Goal: Transaction & Acquisition: Purchase product/service

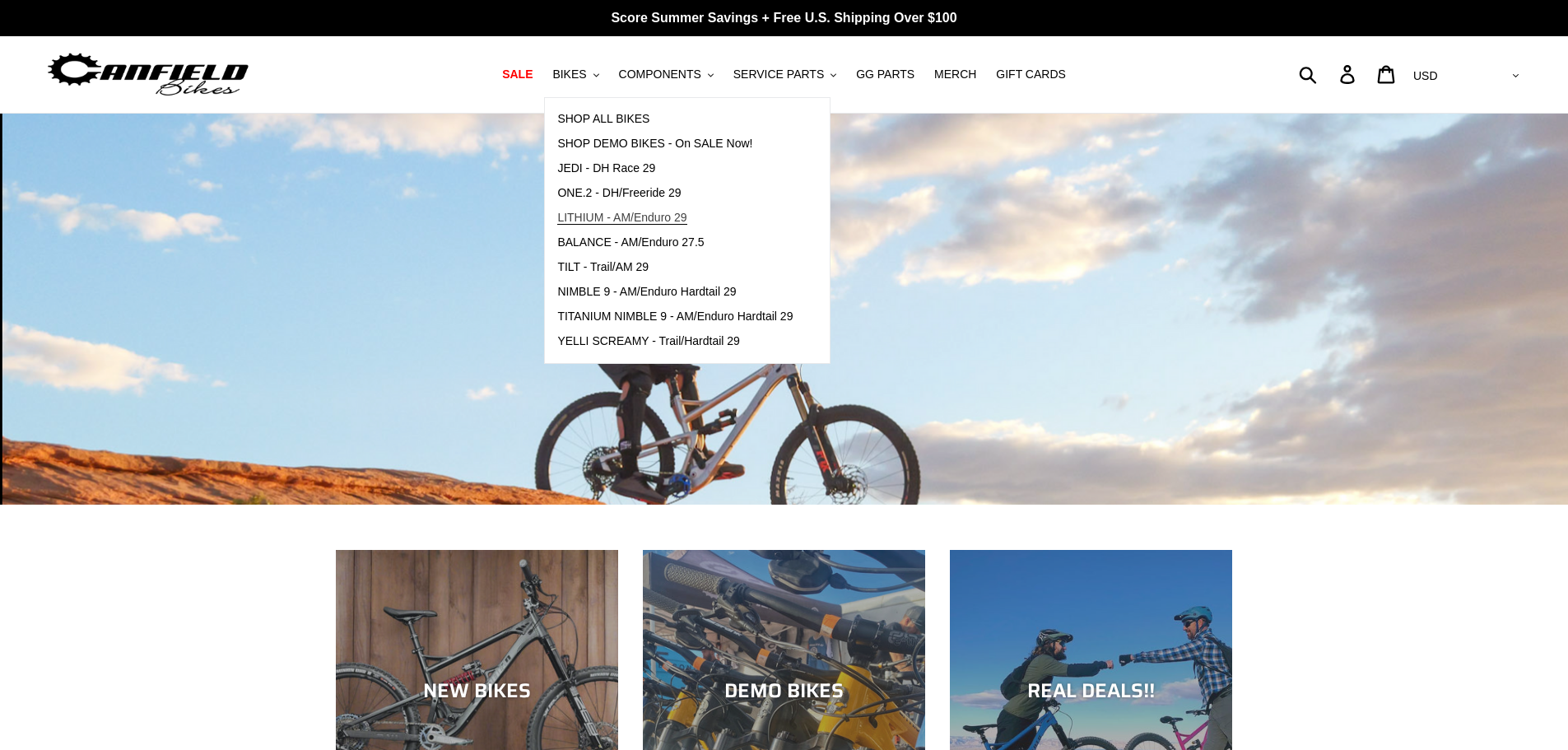
click at [613, 221] on span "LITHIUM - AM/Enduro 29" at bounding box center [621, 218] width 129 height 14
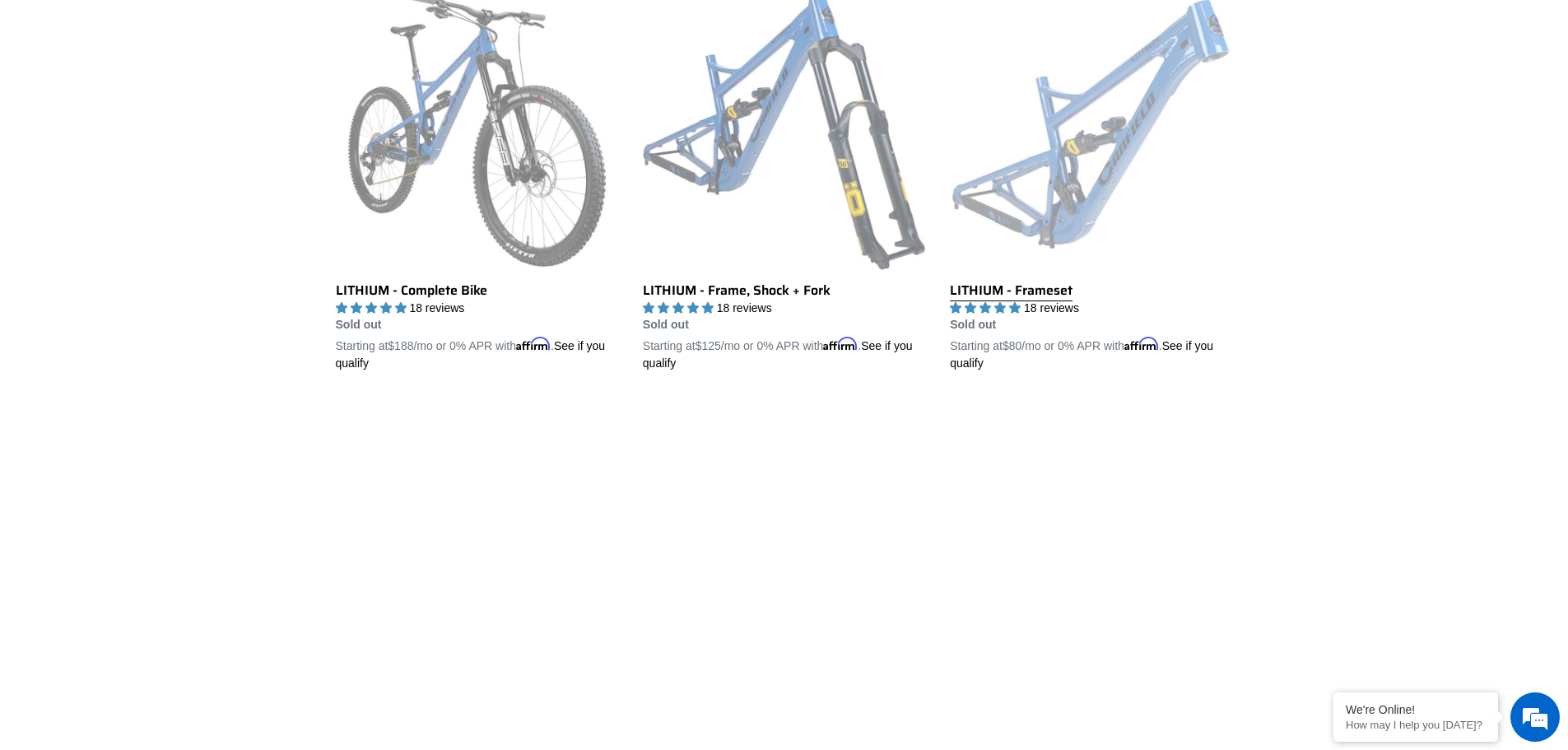
click at [1094, 132] on link "LITHIUM - Frameset" at bounding box center [1091, 181] width 282 height 385
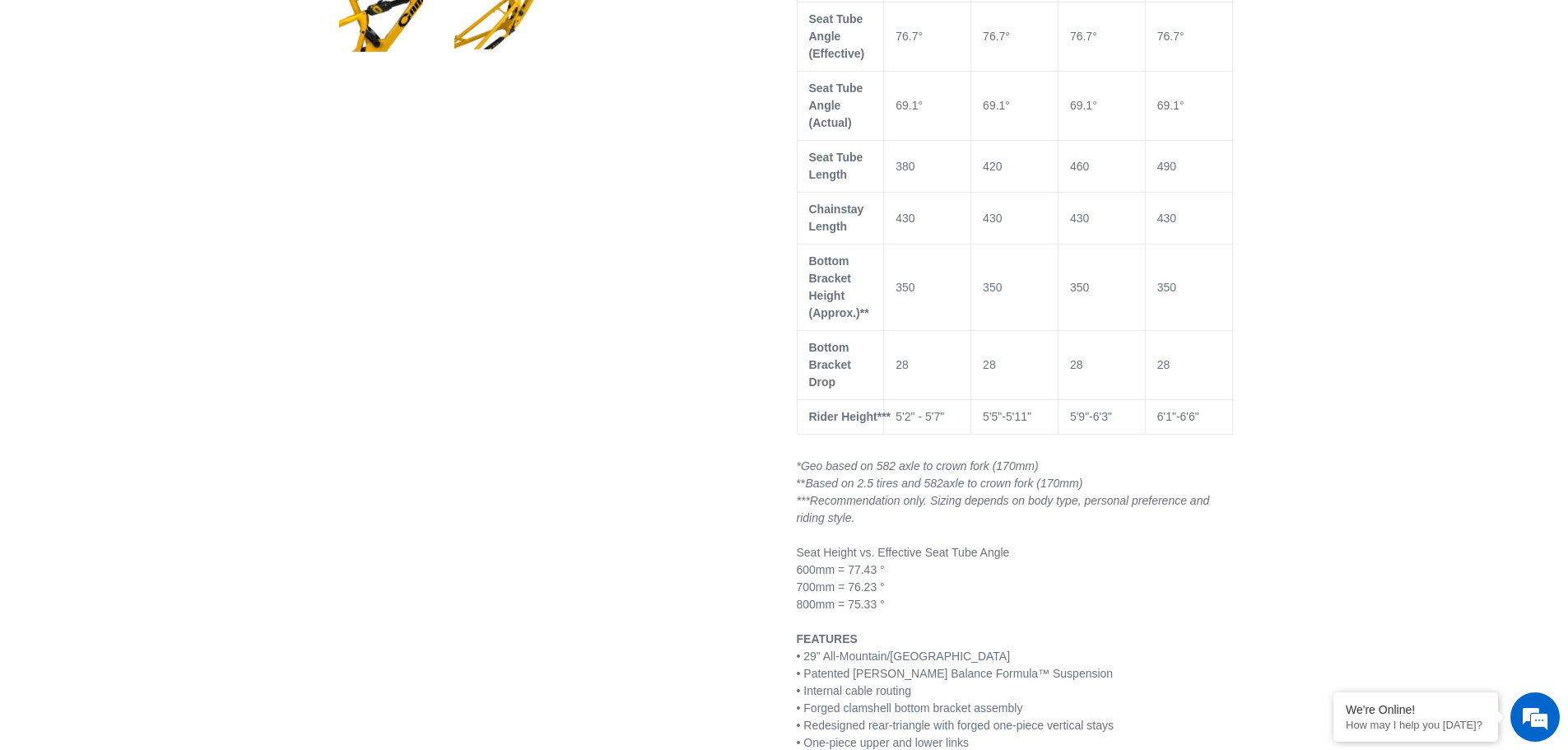
scroll to position [1318, 0]
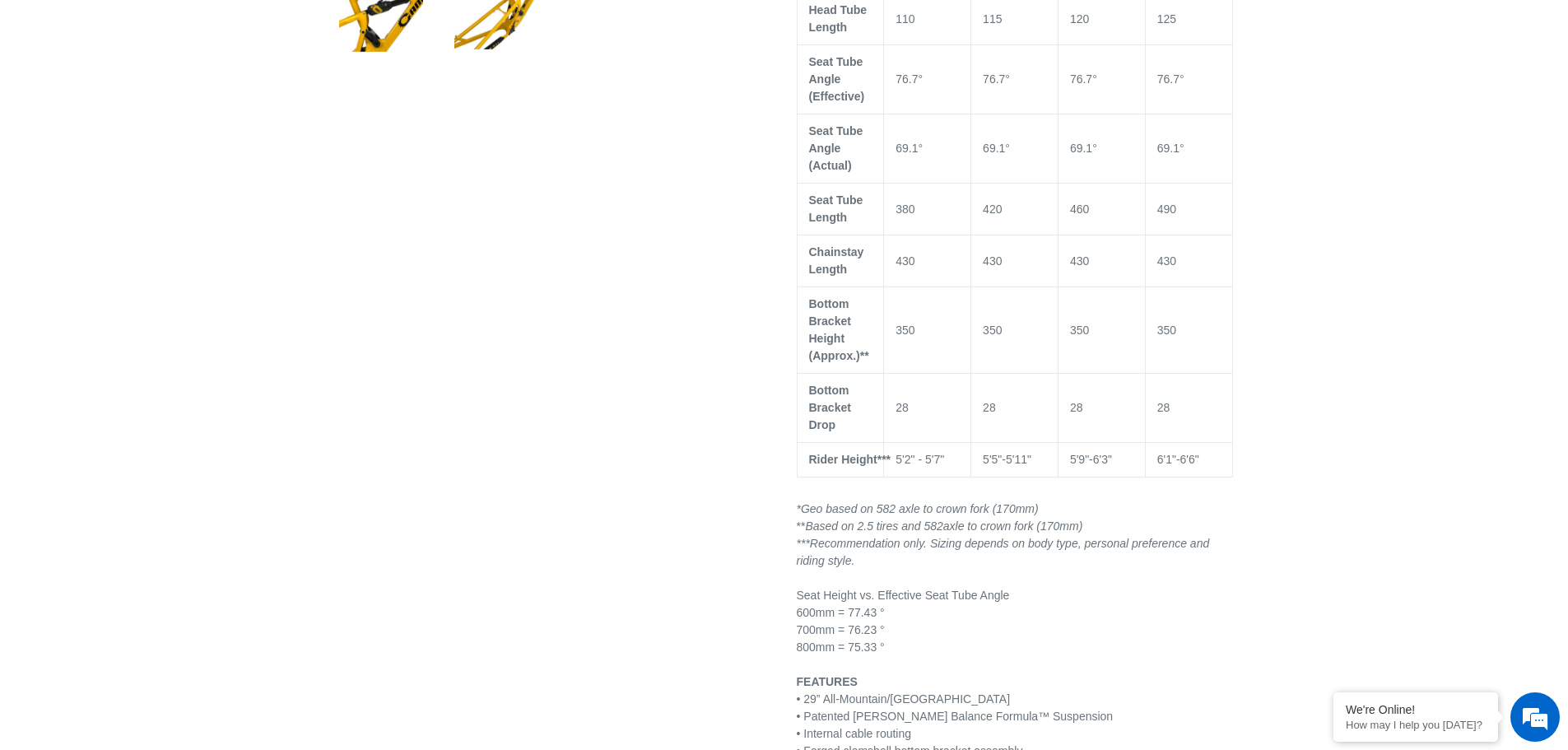
select select "highest-rating"
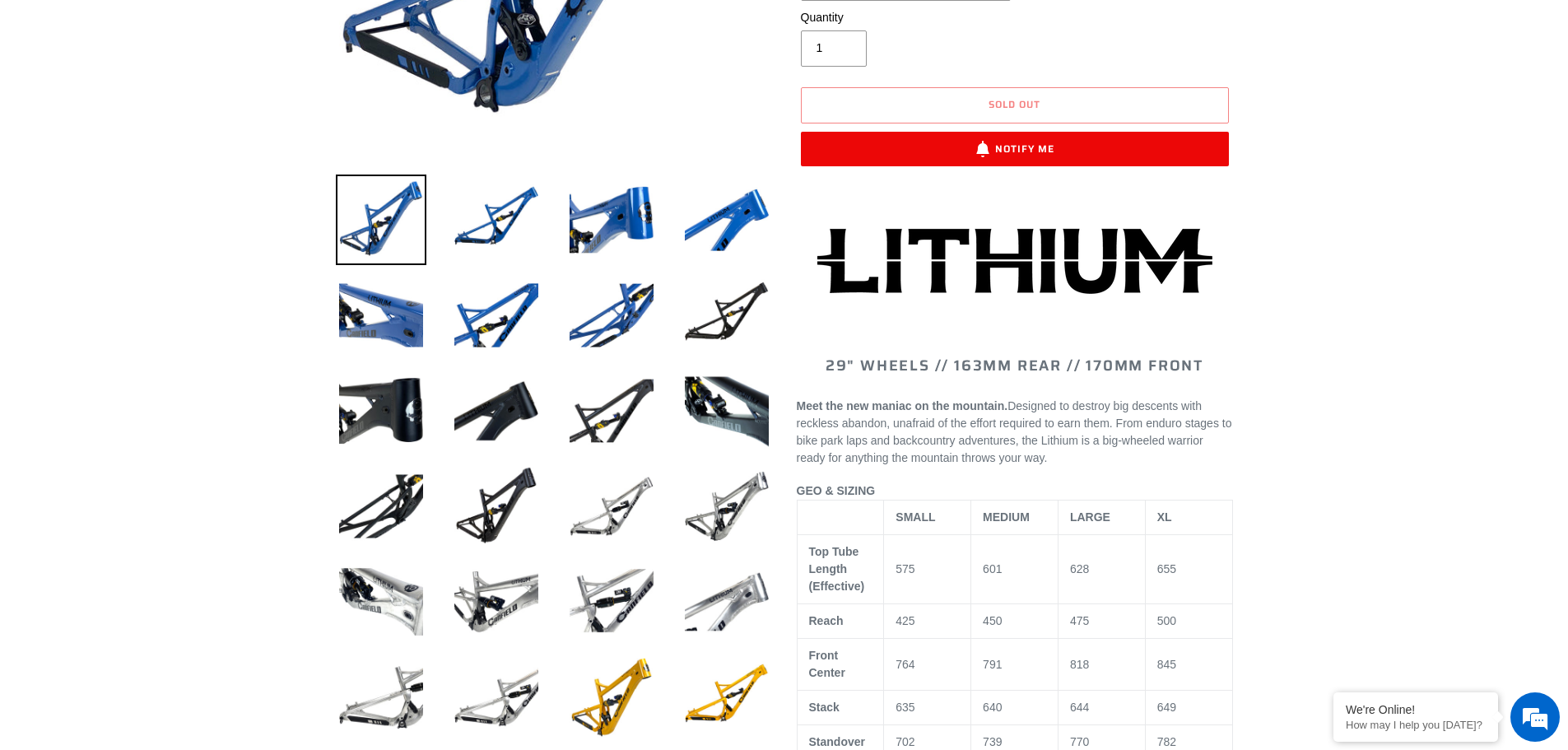
scroll to position [0, 0]
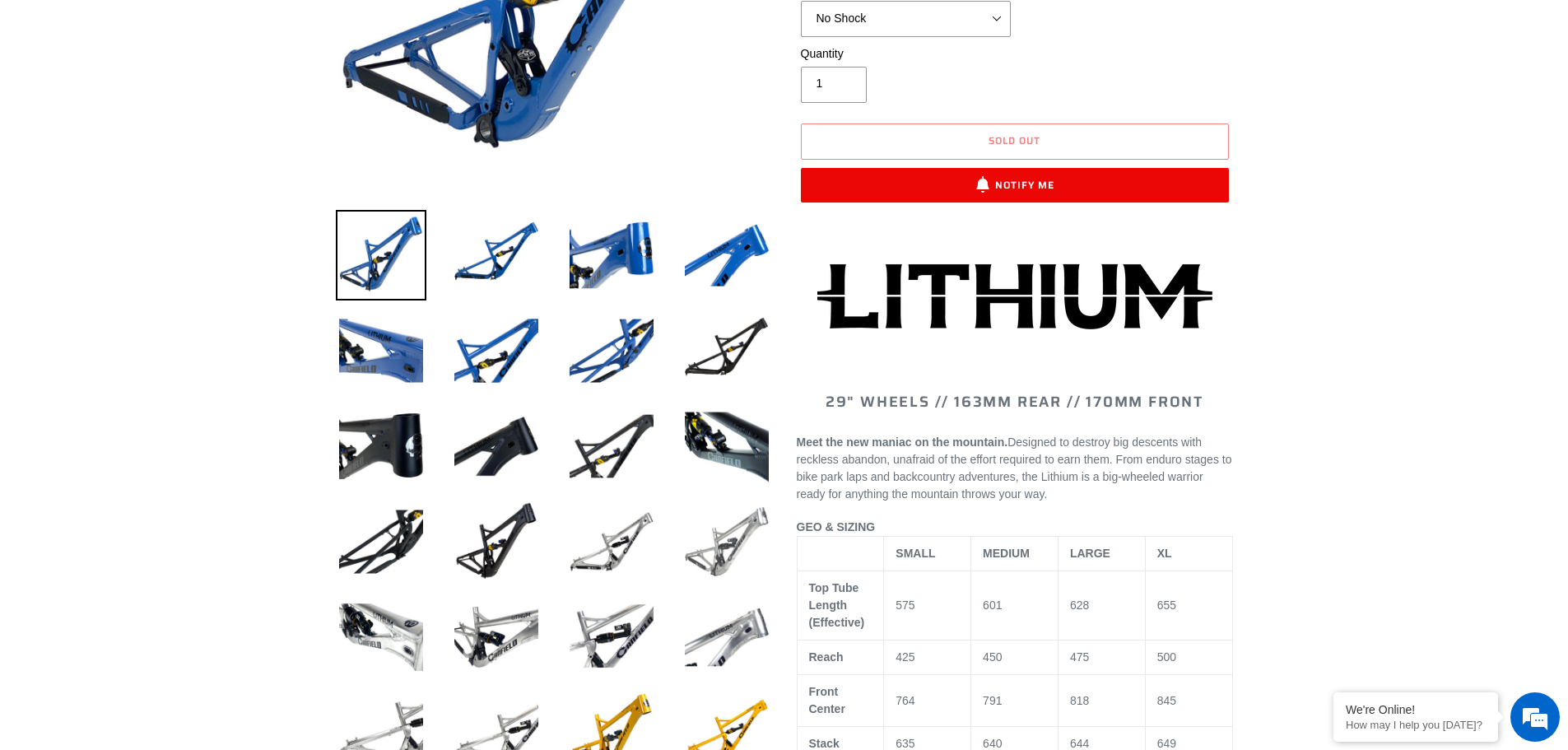
click at [735, 526] on img at bounding box center [727, 541] width 91 height 91
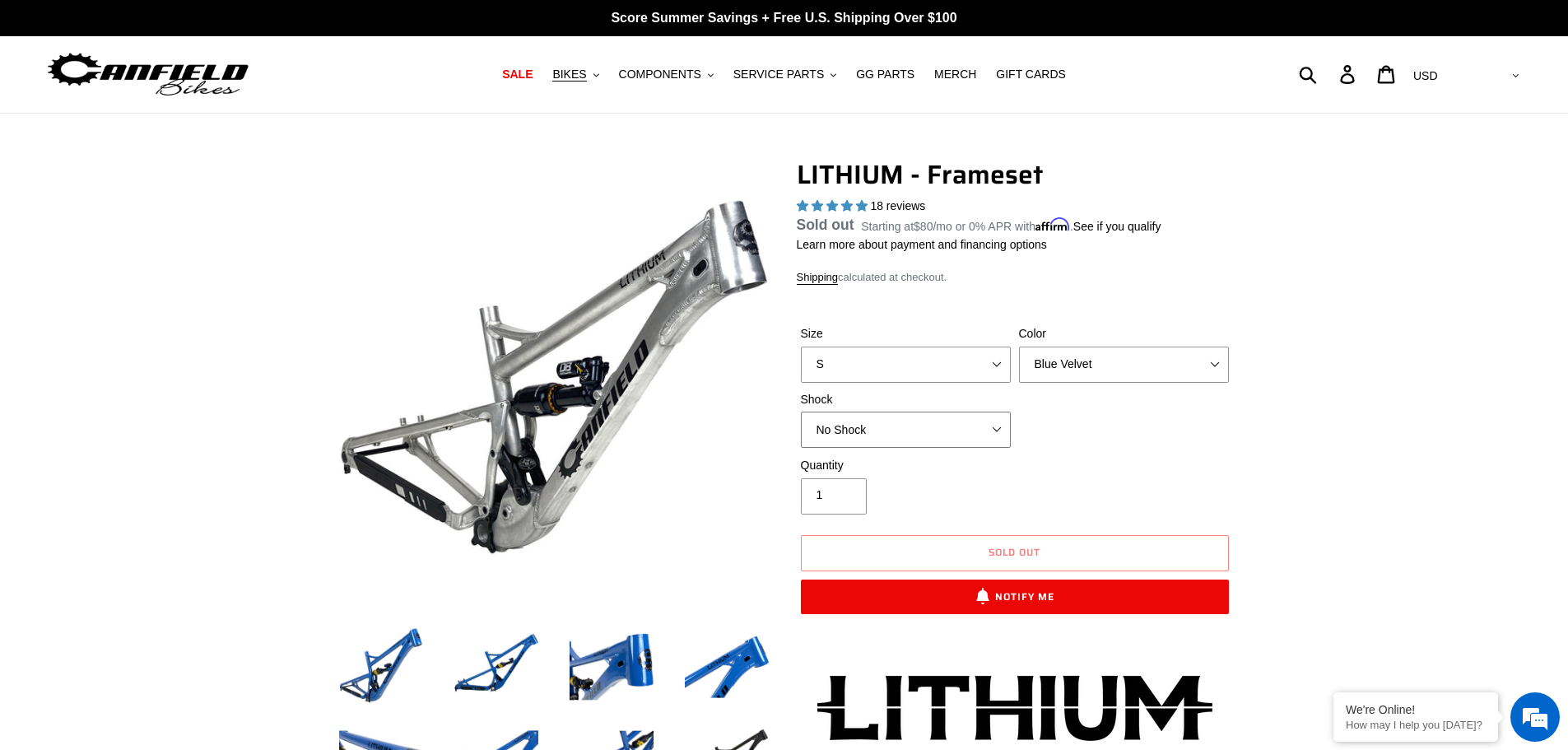
click at [954, 434] on select "No Shock Öhlins TTX2 Air Cane Creek DB Kitsuma Air Fox FLOAT X2 Factory Cane Cr…" at bounding box center [905, 429] width 210 height 36
drag, startPoint x: 954, startPoint y: 434, endPoint x: 1022, endPoint y: 400, distance: 76.0
click at [954, 434] on select "No Shock Öhlins TTX2 Air Cane Creek DB Kitsuma Air Fox FLOAT X2 Factory Cane Cr…" at bounding box center [905, 429] width 210 height 36
click at [1097, 356] on select "Blue Velvet Stealth Black" at bounding box center [1124, 364] width 210 height 36
drag, startPoint x: 1096, startPoint y: 355, endPoint x: 1064, endPoint y: 396, distance: 52.0
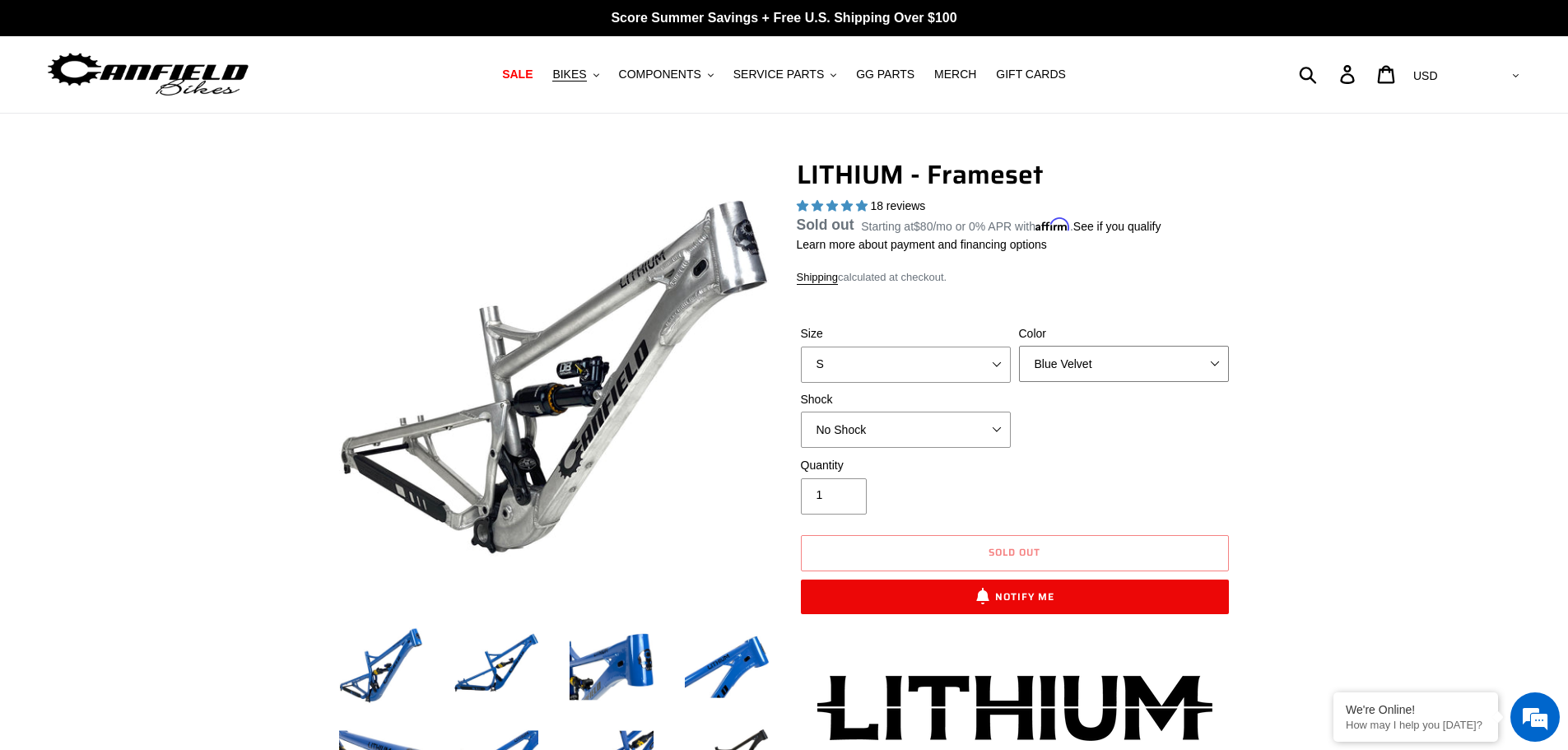
click at [1096, 355] on select "Blue Velvet Stealth Black" at bounding box center [1124, 364] width 210 height 36
